Goal: Information Seeking & Learning: Find specific fact

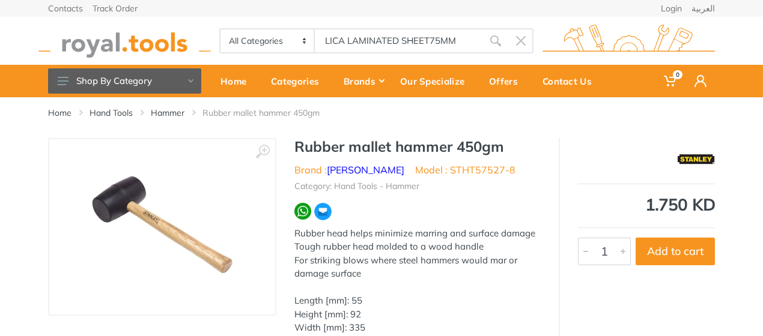
type input "LICA LAMINATED SHEET75MM"
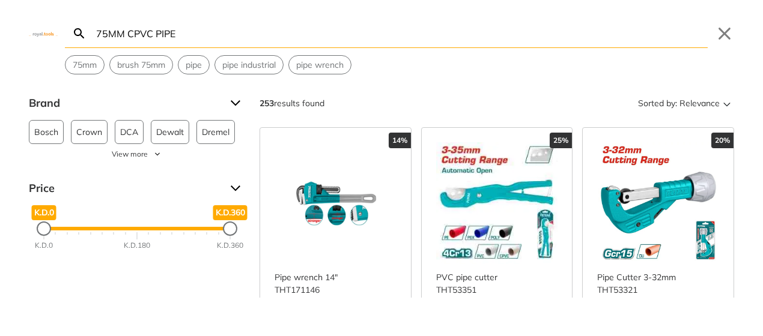
type input "75MM CPVC PIPE"
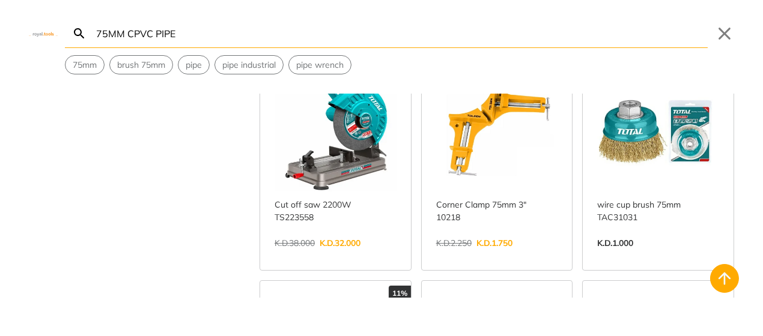
scroll to position [716, 0]
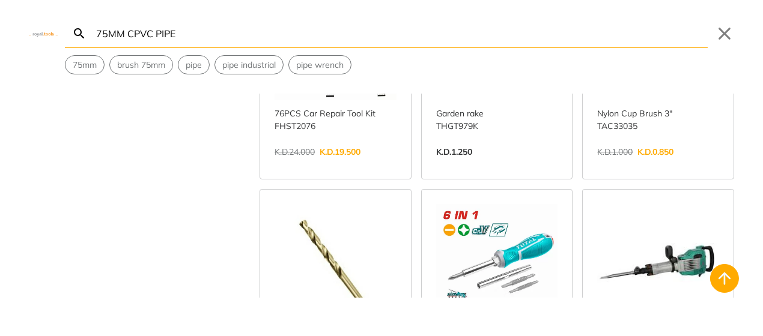
scroll to position [2863, 0]
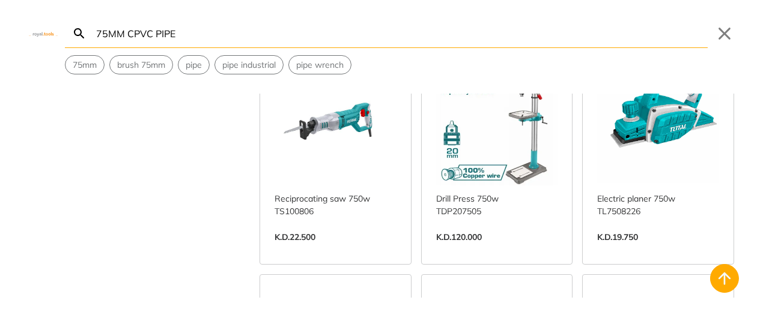
scroll to position [1968, 0]
